Goal: Transaction & Acquisition: Obtain resource

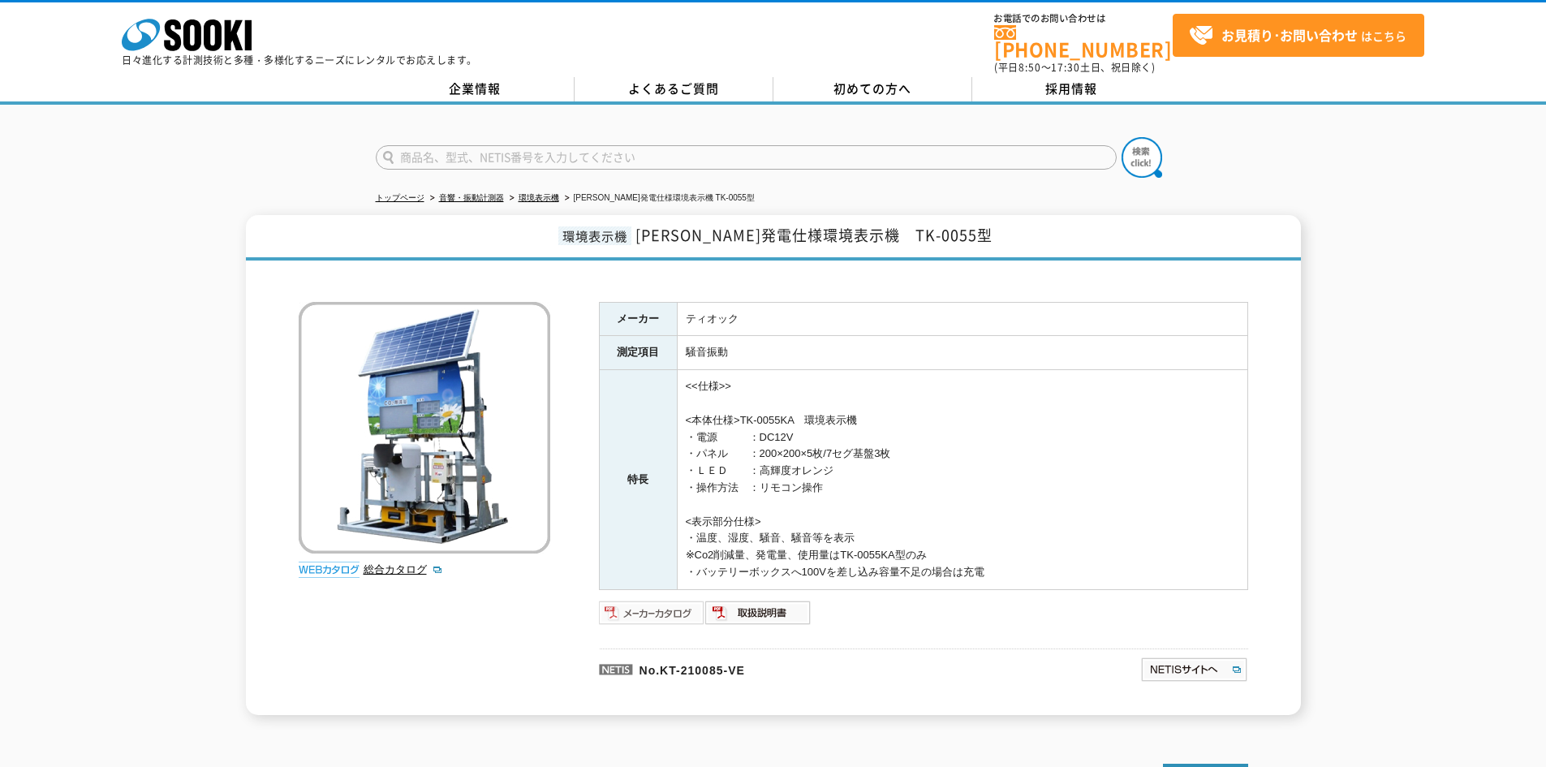
click at [651, 600] on img at bounding box center [652, 613] width 106 height 26
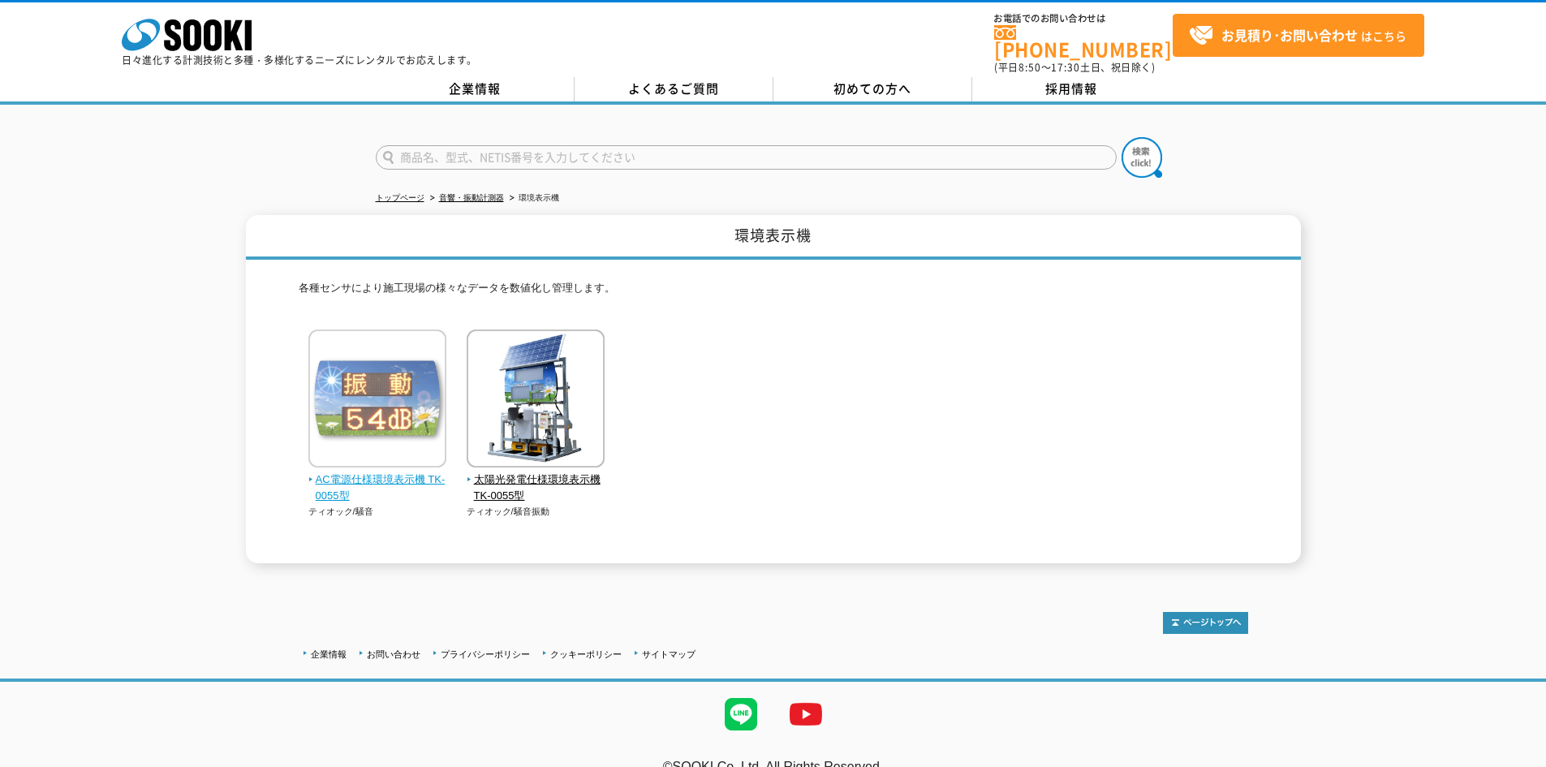
click at [382, 412] on img at bounding box center [377, 400] width 138 height 142
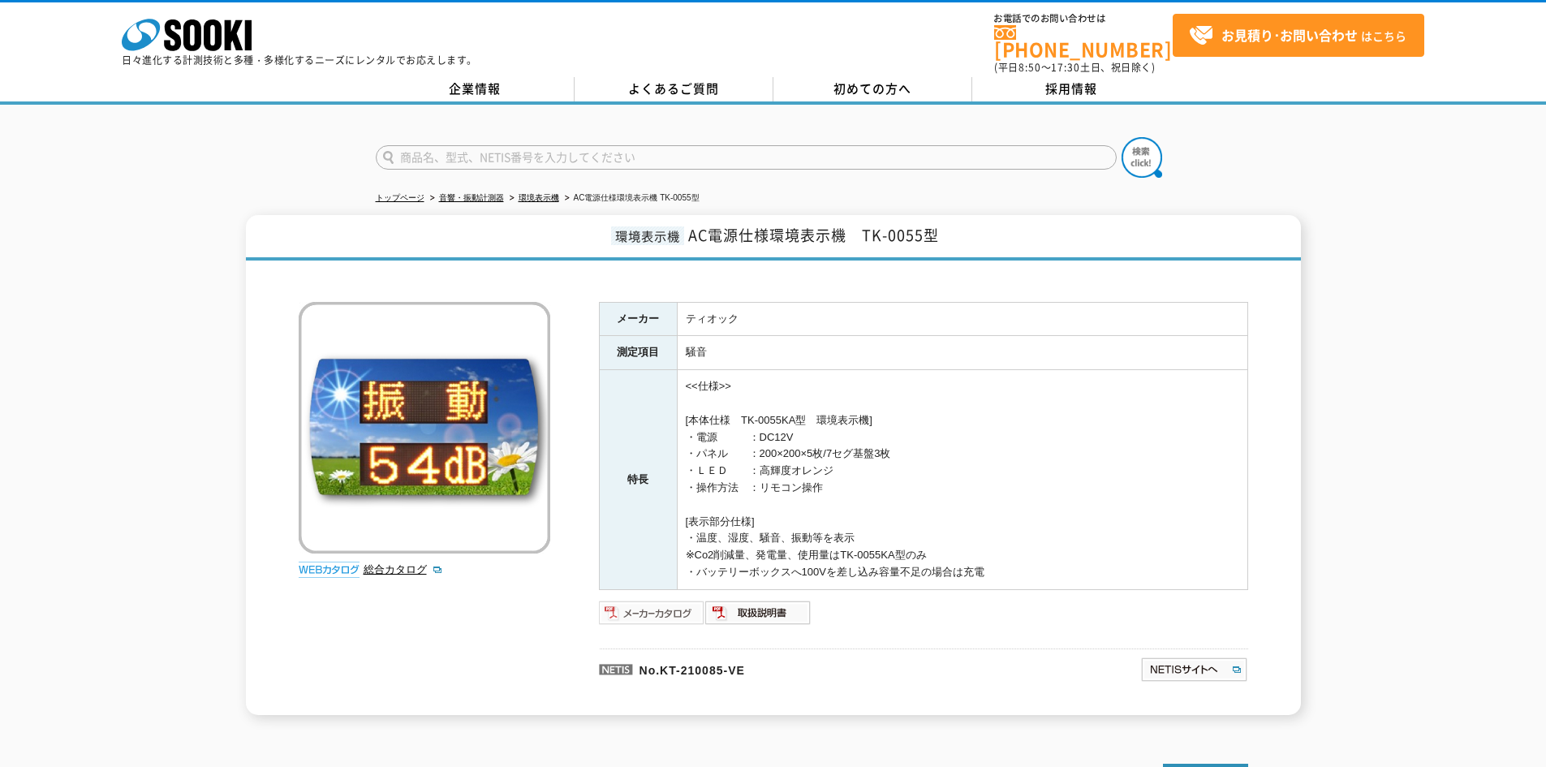
click at [682, 601] on img at bounding box center [652, 613] width 106 height 26
